Goal: Check status

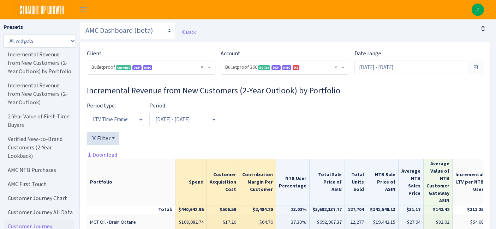
select select "3235730245795869"
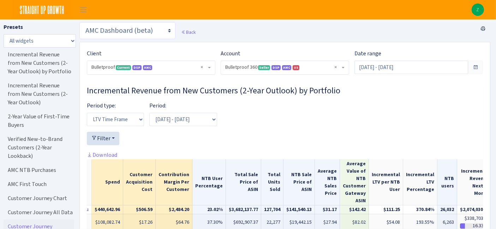
click at [107, 30] on select "Search Query Performance Search DSP FBA Inventory Forecast Tracking Profitabili…" at bounding box center [127, 30] width 96 height 17
select select "[URL][DOMAIN_NAME]"
click at [79, 22] on select "Search Query Performance Search DSP FBA Inventory Forecast Tracking Profitabili…" at bounding box center [127, 30] width 96 height 17
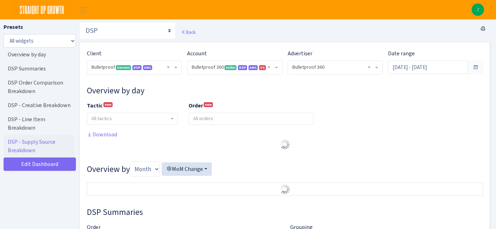
select select "3235730245795869"
select select "2888625790301"
select select
click at [421, 67] on input "[DATE] - [DATE]" at bounding box center [428, 67] width 80 height 13
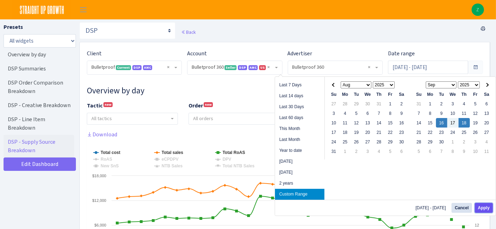
click at [487, 207] on button "Apply" at bounding box center [484, 208] width 18 height 10
type input "Sep 16, 2025 - Sep 18, 2025"
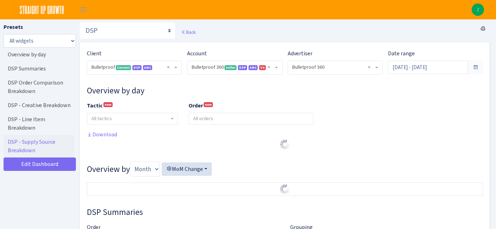
select select "3235730245795869"
select select "2888625790301"
select select
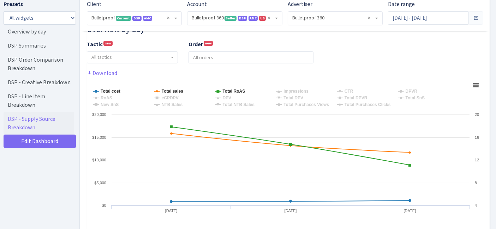
scroll to position [62, 0]
